Goal: Find contact information

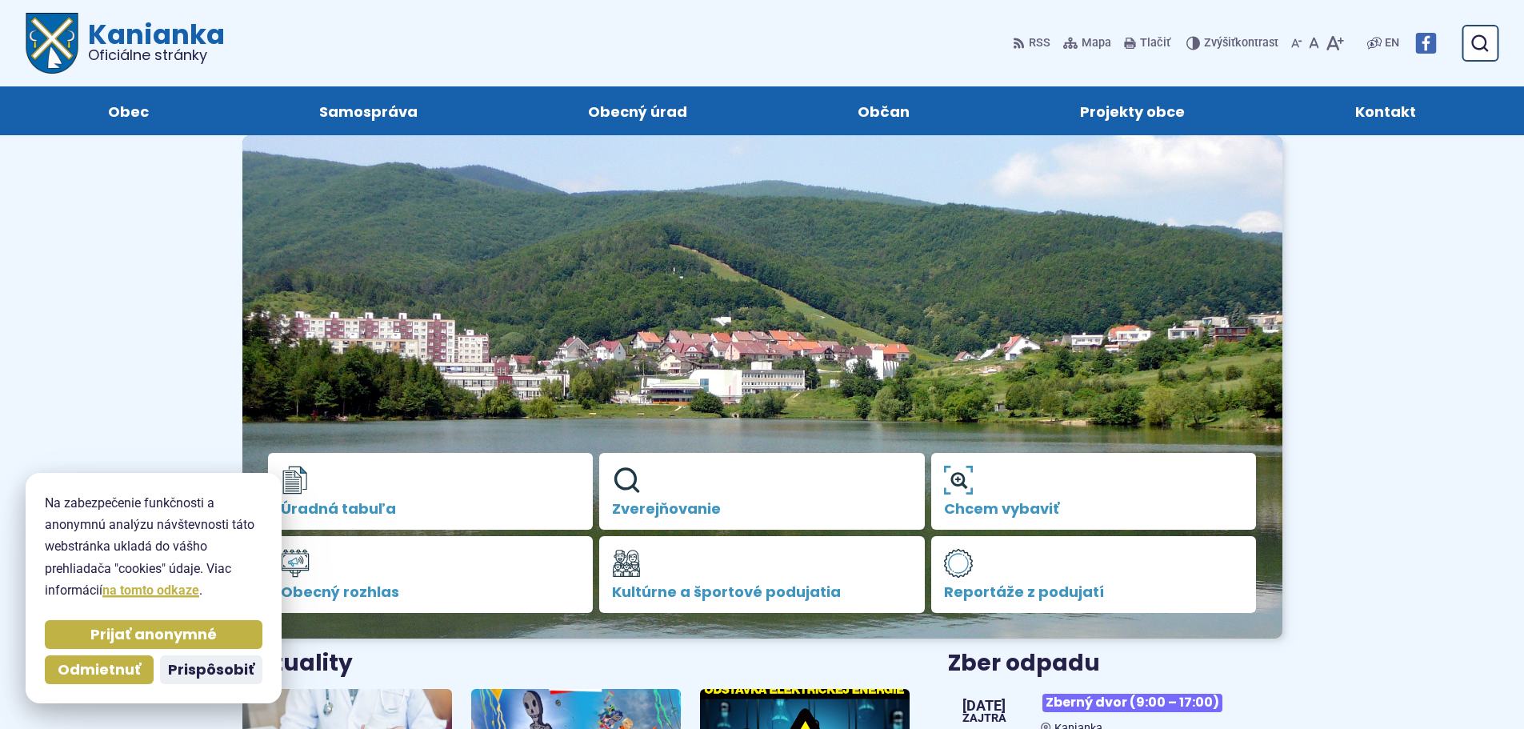
click at [1404, 106] on span "Kontakt" at bounding box center [1385, 110] width 61 height 49
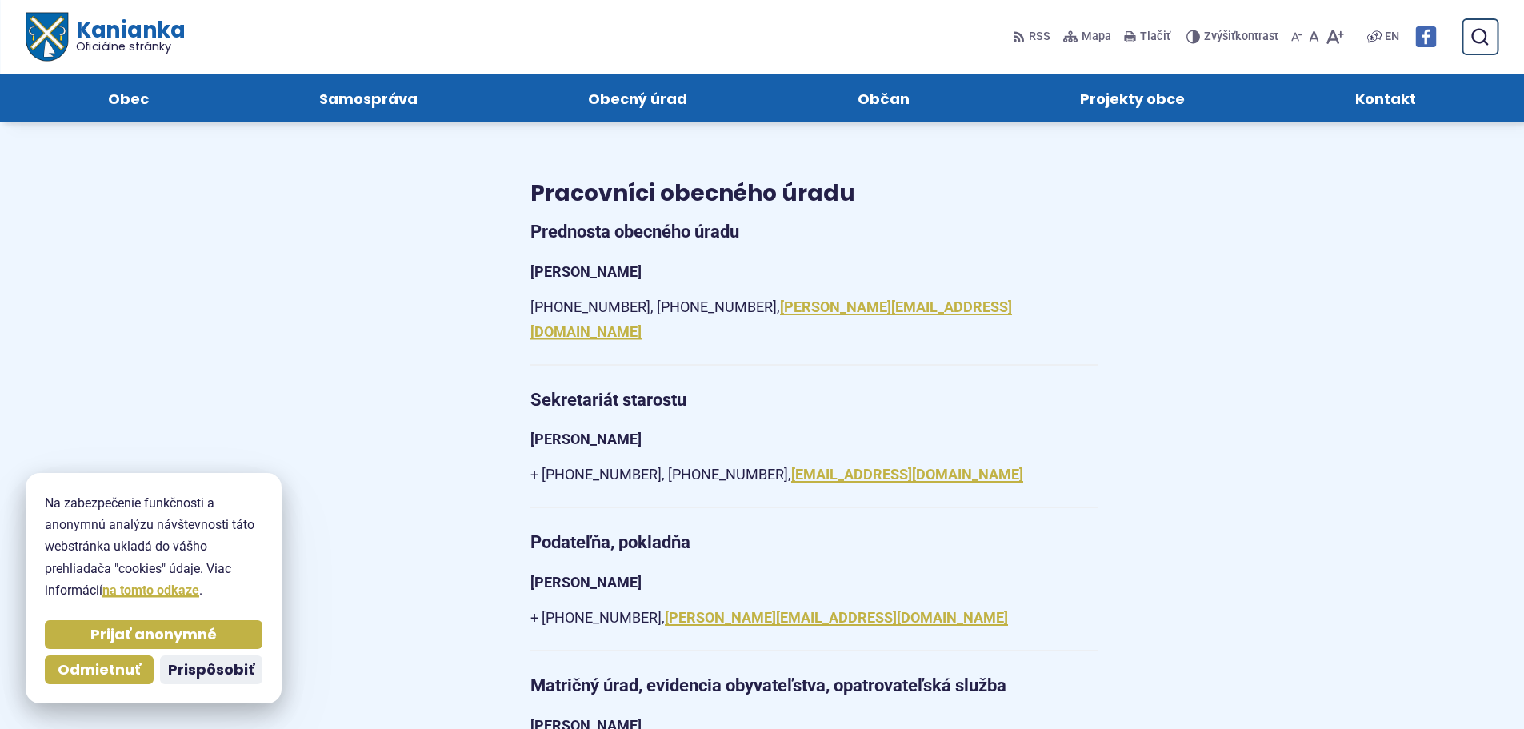
scroll to position [1280, 0]
drag, startPoint x: 981, startPoint y: 446, endPoint x: 833, endPoint y: 452, distance: 148.1
click at [833, 463] on p "+ 421 (0) 46 518 60 30, +421 (0) 0905 885 730, obec@kanianka.sk" at bounding box center [814, 475] width 568 height 25
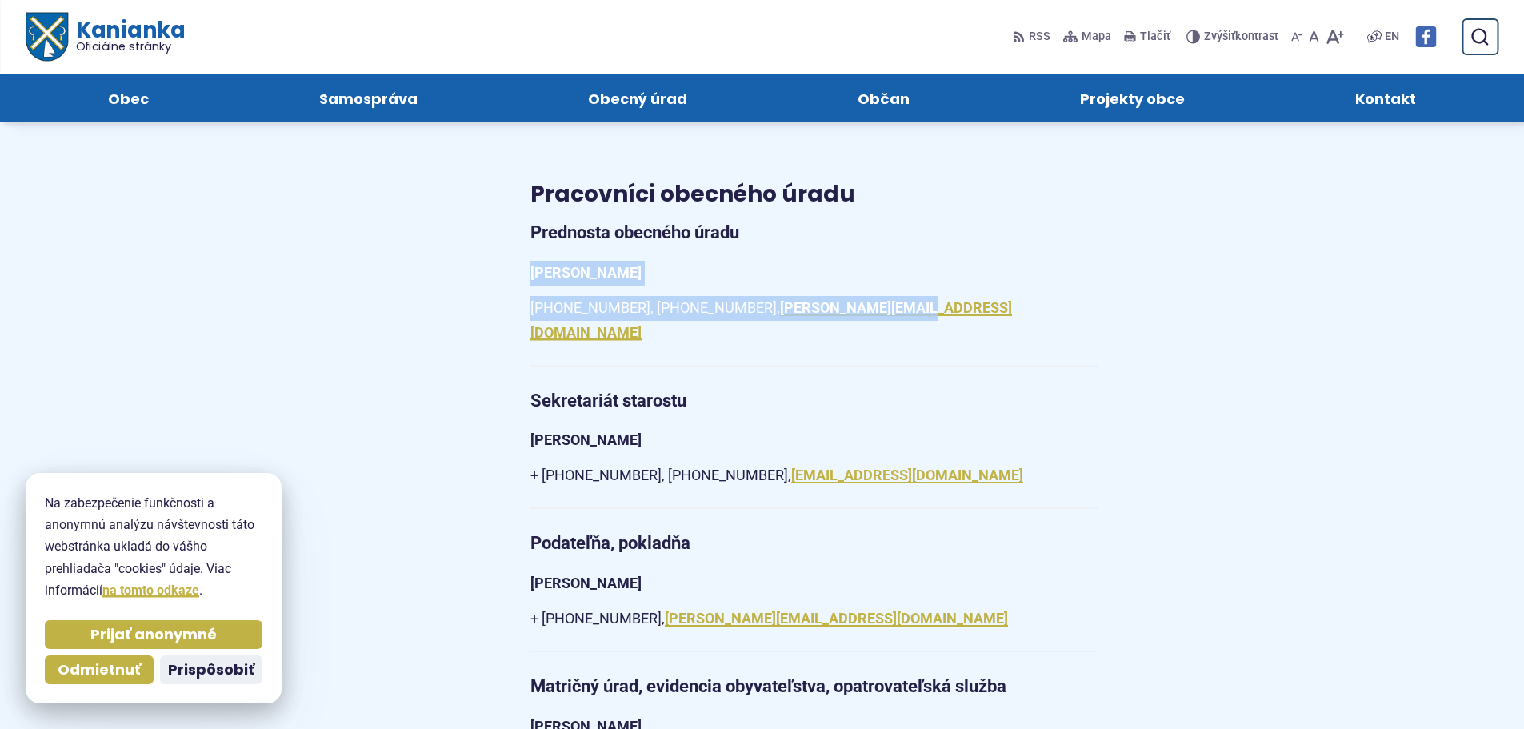
drag, startPoint x: 1004, startPoint y: 298, endPoint x: 514, endPoint y: 252, distance: 491.8
click at [514, 252] on article "Kontakt Obec Kanianka SNP 583/1 97217 Kanianka IČO: 00518239 DIČ: 2021160361 +4…" at bounding box center [906, 540] width 803 height 2884
copy article "Ing. Martin Badák +421 (0) 46 518 60 38, +421 (0) 940 647 970, m.badak@kanianka…"
